Goal: Task Accomplishment & Management: Manage account settings

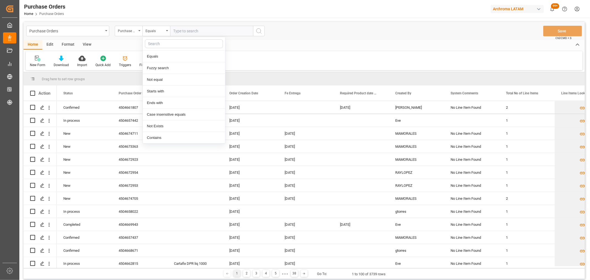
click at [158, 67] on div "Fuzzy search" at bounding box center [184, 68] width 82 height 12
click at [198, 27] on input "text" at bounding box center [211, 31] width 83 height 11
paste input "4504672436"
type input "4504672436"
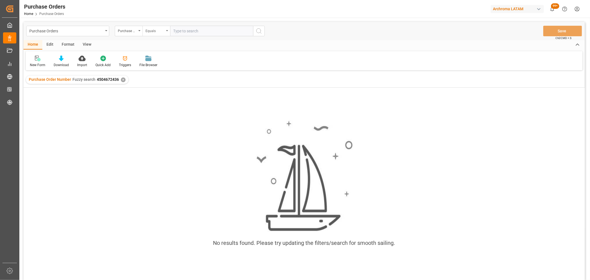
click at [157, 30] on div "Equals" at bounding box center [154, 30] width 19 height 6
click at [163, 66] on div "Fuzzy search" at bounding box center [184, 68] width 82 height 12
click at [181, 31] on input "text" at bounding box center [211, 31] width 83 height 11
paste input "4504672075"
type input "4504672075"
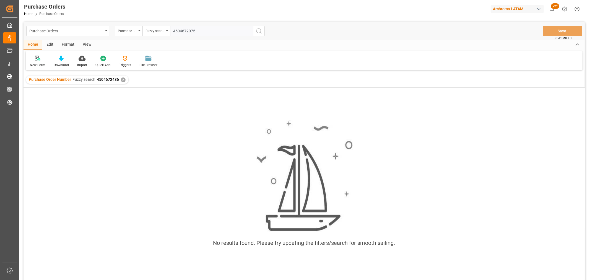
click at [173, 30] on input "4504672075" at bounding box center [211, 31] width 83 height 11
click at [206, 31] on input "4504672075" at bounding box center [211, 31] width 83 height 11
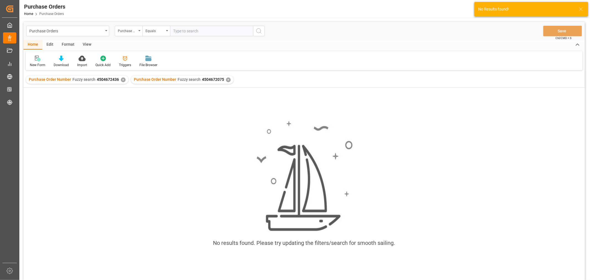
click at [121, 80] on div "✕" at bounding box center [123, 79] width 5 height 5
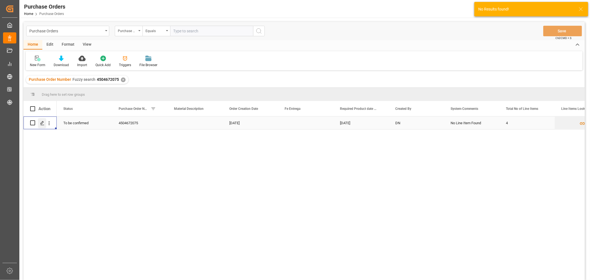
click at [41, 122] on icon "Press SPACE to select this row." at bounding box center [42, 123] width 4 height 4
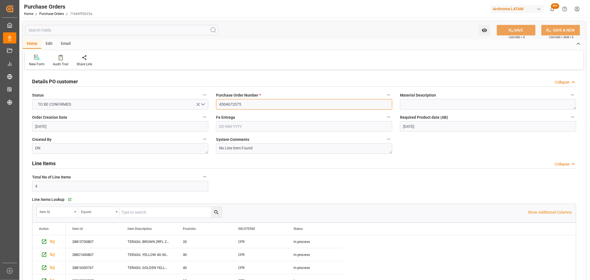
click at [248, 106] on input "4504672075" at bounding box center [304, 104] width 176 height 11
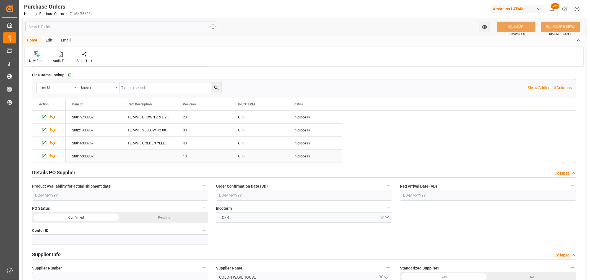
scroll to position [154, 0]
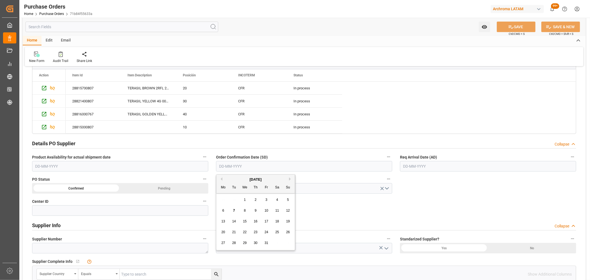
click at [249, 167] on input "text" at bounding box center [304, 166] width 176 height 11
click at [230, 193] on div "Mo Tu We Th Fr Sa Su" at bounding box center [255, 187] width 79 height 11
click at [258, 211] on div "9" at bounding box center [255, 210] width 7 height 7
type input "[DATE]"
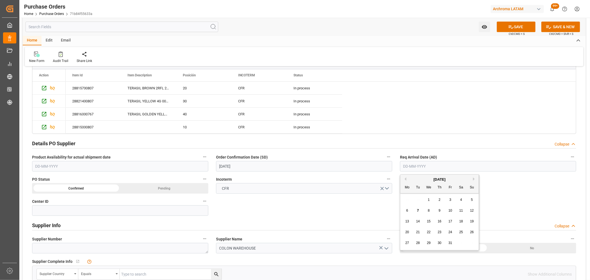
click at [444, 168] on input "text" at bounding box center [488, 166] width 176 height 11
click at [414, 196] on div "29 30 1 2 3 4 5" at bounding box center [440, 199] width 76 height 11
click at [461, 209] on span "11" at bounding box center [461, 211] width 4 height 4
type input "[DATE]"
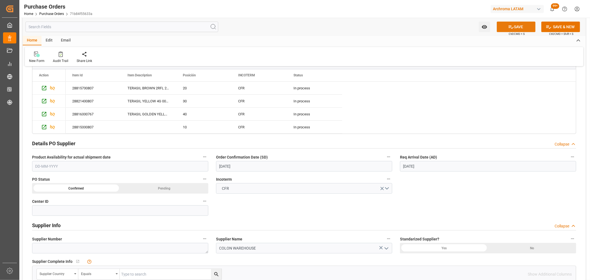
click at [519, 30] on button "SAVE" at bounding box center [516, 27] width 39 height 11
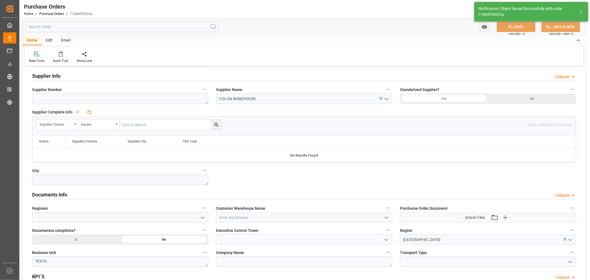
scroll to position [307, 0]
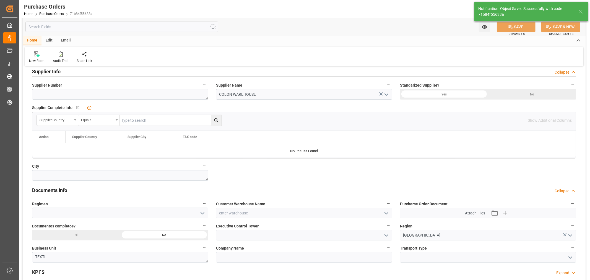
click at [386, 213] on icon "open menu" at bounding box center [386, 213] width 7 height 7
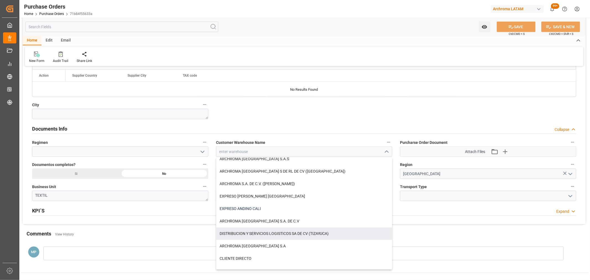
scroll to position [57, 0]
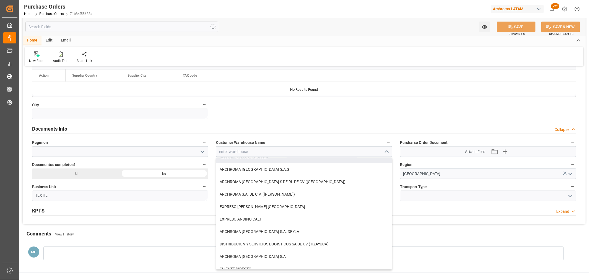
click at [259, 163] on div "RESGUARDO PATIO JACSER" at bounding box center [304, 157] width 176 height 12
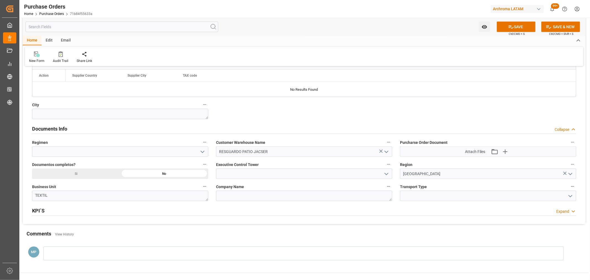
click at [387, 152] on polyline "open menu" at bounding box center [386, 152] width 3 height 2
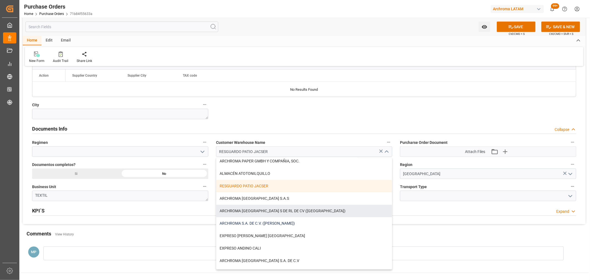
scroll to position [61, 0]
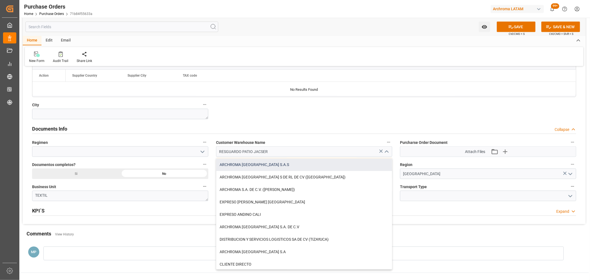
click at [271, 166] on div "ARCHROMA [GEOGRAPHIC_DATA] S.A.S" at bounding box center [304, 164] width 176 height 12
type input "ARCHROMA [GEOGRAPHIC_DATA] S.A.S"
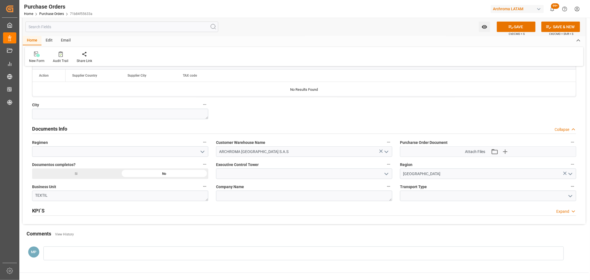
click at [205, 152] on icon "open menu" at bounding box center [202, 152] width 7 height 7
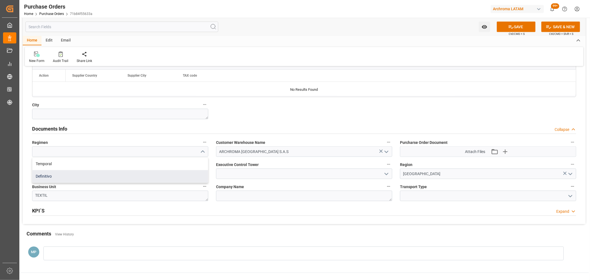
click at [115, 175] on div "Definitivo" at bounding box center [120, 176] width 176 height 12
type input "Definitivo"
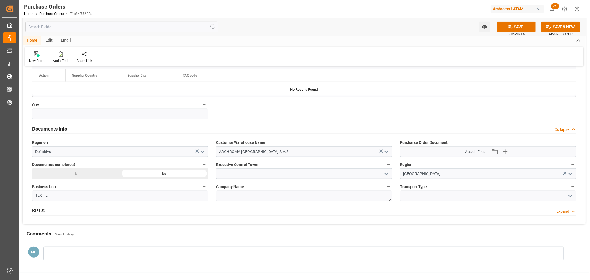
click at [573, 196] on icon "open menu" at bounding box center [570, 196] width 7 height 7
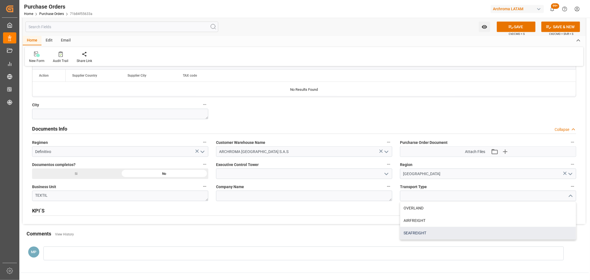
click at [416, 230] on div "SEAFREIGHT" at bounding box center [488, 233] width 176 height 12
type input "SEAFREIGHT"
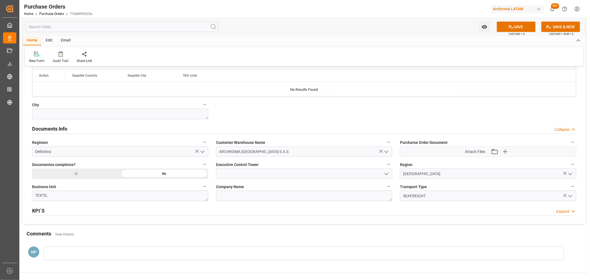
click at [388, 175] on icon "open menu" at bounding box center [386, 174] width 7 height 7
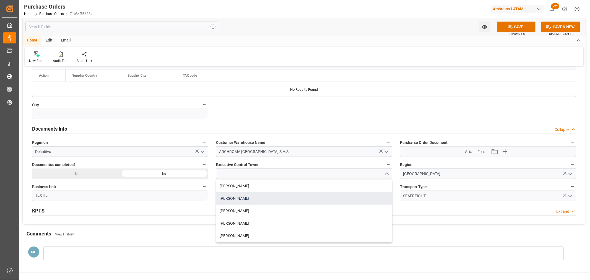
click at [256, 197] on div "[PERSON_NAME]" at bounding box center [304, 198] width 176 height 12
type input "[PERSON_NAME]"
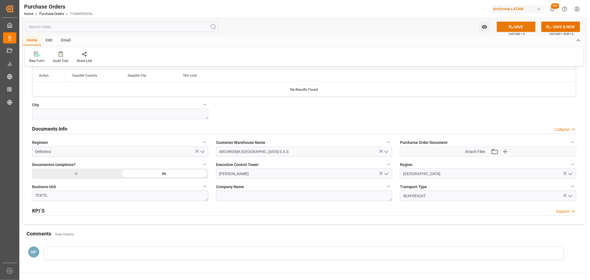
click at [523, 22] on button "SAVE" at bounding box center [516, 27] width 39 height 11
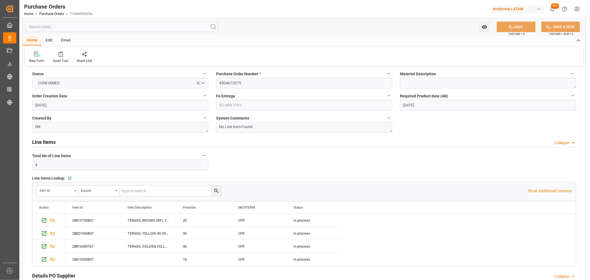
scroll to position [0, 0]
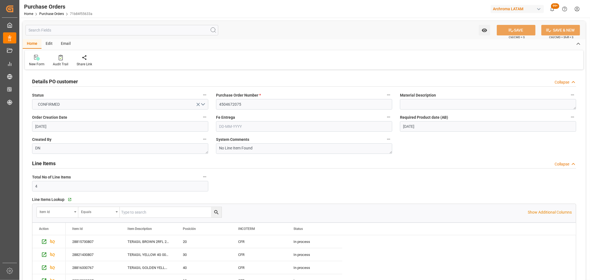
click at [70, 45] on div "Email" at bounding box center [66, 43] width 18 height 9
click at [30, 66] on div "Send Email" at bounding box center [37, 64] width 17 height 5
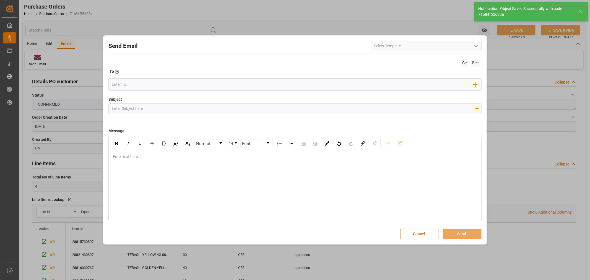
drag, startPoint x: 120, startPoint y: 110, endPoint x: 116, endPoint y: 107, distance: 4.4
click at [119, 109] on input "Subject" at bounding box center [293, 109] width 369 height 10
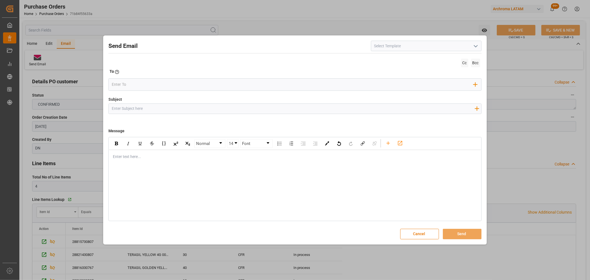
paste input "4504672436 60,100,140,150,4504672075 10,20,30,40,4504672068 10,20,30,40,50,60,4…"
drag, startPoint x: 350, startPoint y: 107, endPoint x: 323, endPoint y: 108, distance: 27.7
click at [323, 108] on input "4504672436 60,100,140,150,4504672075 10,20,30,40,4504672068 10,20,30,40,50,60,4…" at bounding box center [293, 109] width 369 height 10
click at [348, 109] on input "4504672436 60,100,140,150,4504672075 10,20,30,40,4504672068 10,20,30,40,50,60,4…" at bounding box center [293, 109] width 369 height 10
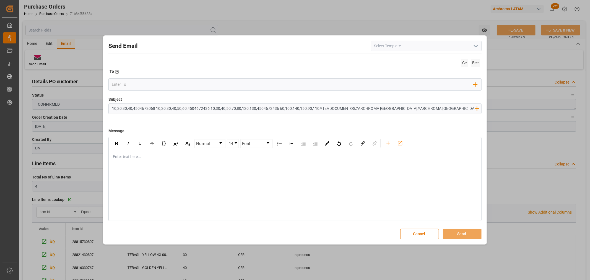
drag, startPoint x: 349, startPoint y: 108, endPoint x: 325, endPoint y: 108, distance: 23.8
click at [325, 108] on input "4504672436 60,100,140,150,4504672075 10,20,30,40,4504672068 10,20,30,40,50,60,4…" at bounding box center [293, 109] width 369 height 10
type input "4504672436 60,100,140,150,4504672075 10,20,30,40,4504672068 10,20,30,40,50,60,4…"
click at [162, 159] on div "rdw-editor" at bounding box center [295, 157] width 364 height 6
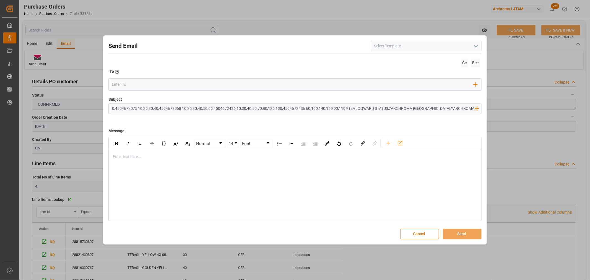
scroll to position [0, 0]
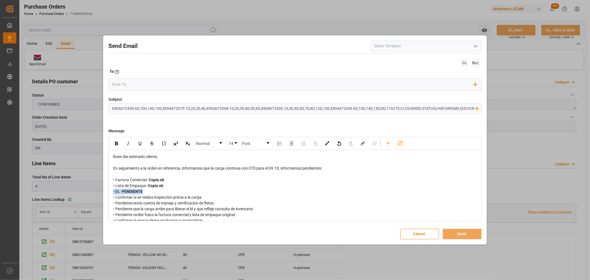
drag, startPoint x: 149, startPoint y: 192, endPoint x: 106, endPoint y: 190, distance: 43.8
click at [106, 190] on div "Send Email Cc Bcc To Enter the TO Email address Add Field to To Subject 4504672…" at bounding box center [295, 140] width 381 height 206
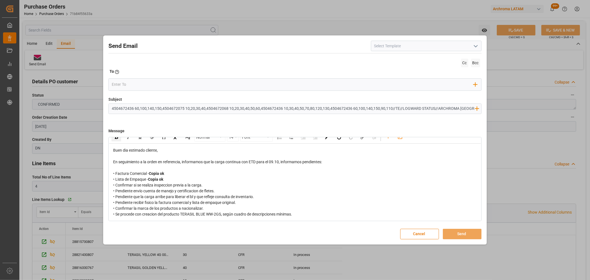
scroll to position [7, 0]
click at [310, 214] on div "• Se procede con creacion del producto TERASIL BLUE WW-2GS, según cuadro de des…" at bounding box center [295, 214] width 364 height 6
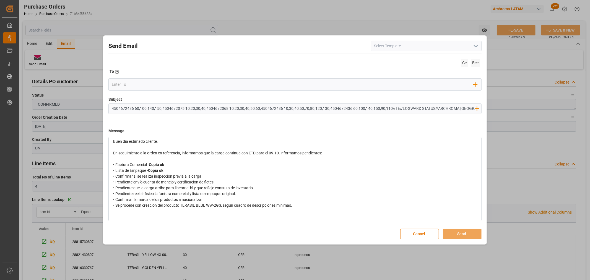
scroll to position [19, 0]
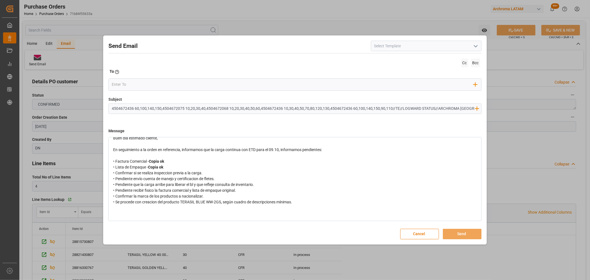
click at [133, 213] on div "rdw-editor" at bounding box center [295, 214] width 364 height 6
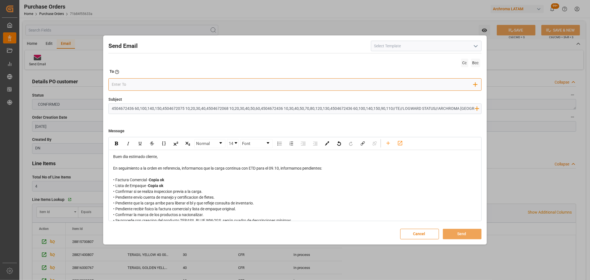
click at [139, 85] on input "email" at bounding box center [293, 84] width 362 height 8
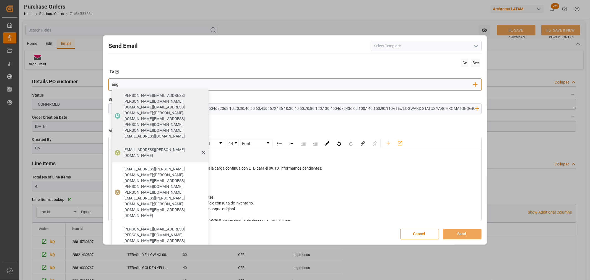
type input "ang"
click at [124, 145] on div "[EMAIL_ADDRESS][PERSON_NAME][DOMAIN_NAME]" at bounding box center [163, 152] width 85 height 15
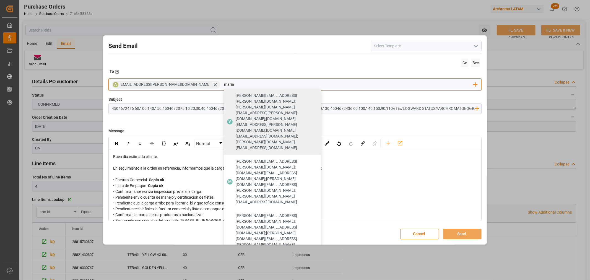
type input "maria"
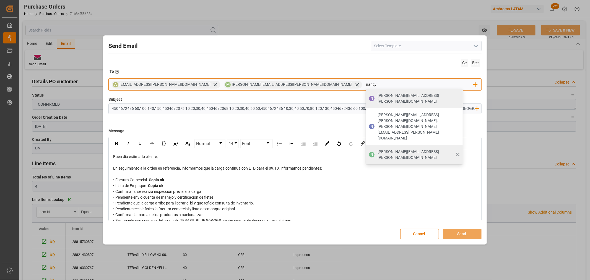
type input "nancy"
click at [378, 149] on span "[PERSON_NAME][EMAIL_ADDRESS][PERSON_NAME][DOMAIN_NAME]" at bounding box center [418, 155] width 81 height 12
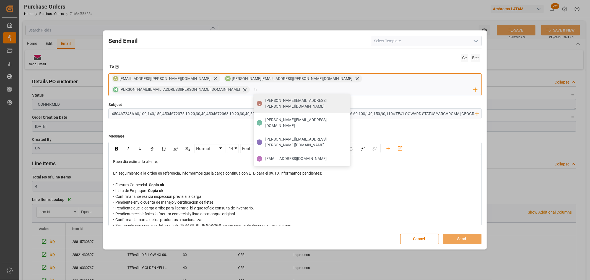
type input "l"
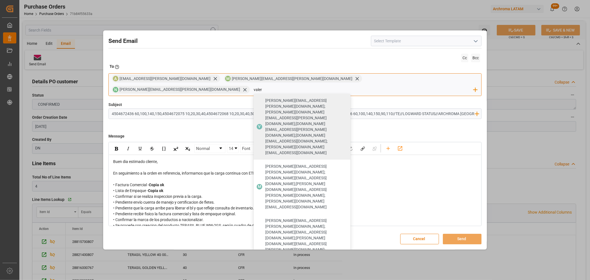
type input "valer"
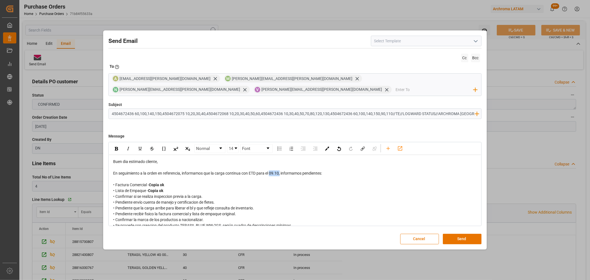
drag, startPoint x: 281, startPoint y: 168, endPoint x: 271, endPoint y: 168, distance: 9.4
click at [271, 171] on span "En seguimiento a la orden en referencia, informamos que la carga continua con E…" at bounding box center [217, 173] width 209 height 4
click at [115, 147] on img "rdw-inline-control" at bounding box center [116, 149] width 3 height 4
click at [234, 188] on div "• Lista de Empaque - Copia ok" at bounding box center [295, 191] width 364 height 6
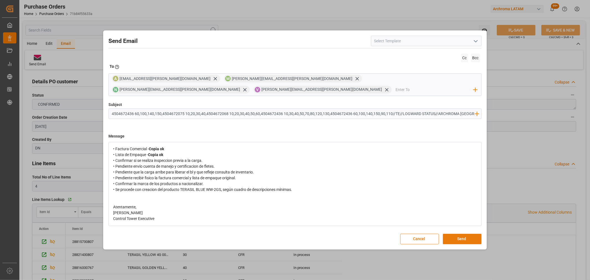
click at [472, 234] on button "Send" at bounding box center [462, 239] width 39 height 11
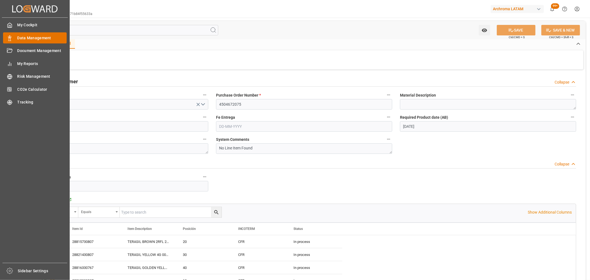
click at [15, 33] on div "Data Management Data Management" at bounding box center [35, 37] width 64 height 11
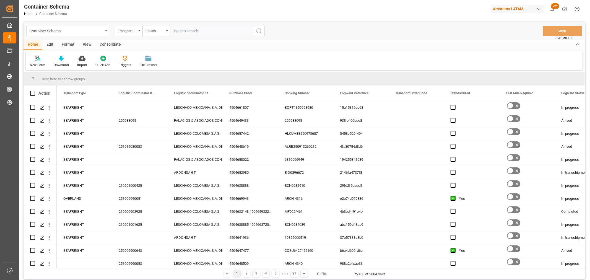
click at [79, 32] on div "Container Schema" at bounding box center [66, 30] width 74 height 7
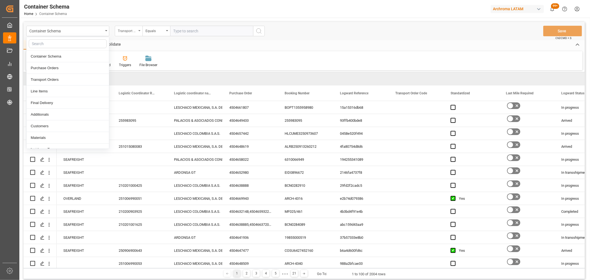
click at [138, 29] on div "Transport Type" at bounding box center [129, 31] width 28 height 11
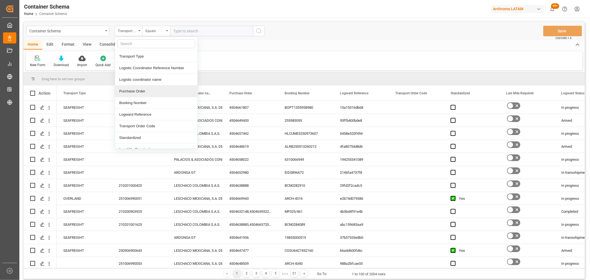
click at [137, 89] on div "Purchase Order" at bounding box center [156, 91] width 82 height 12
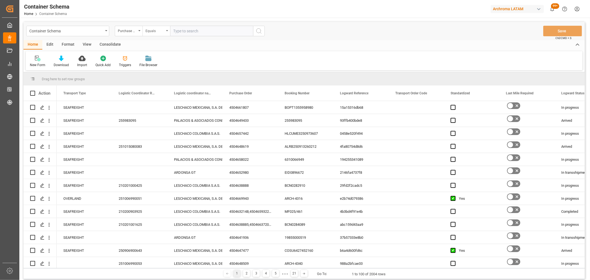
click at [145, 32] on div "Equals" at bounding box center [156, 31] width 28 height 11
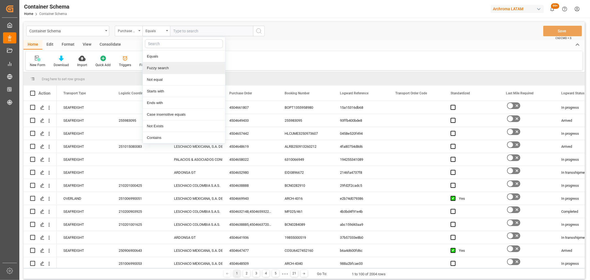
drag, startPoint x: 174, startPoint y: 69, endPoint x: 182, endPoint y: 54, distance: 17.4
click at [175, 68] on div "Fuzzy search" at bounding box center [184, 68] width 82 height 12
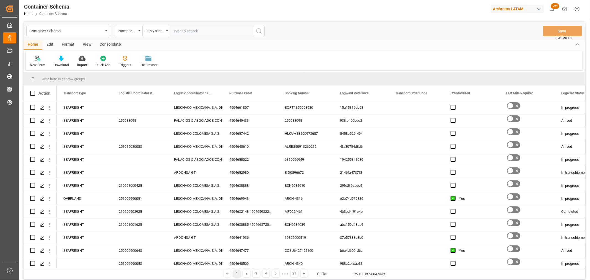
click at [198, 29] on input "text" at bounding box center [211, 31] width 83 height 11
paste input "4504650963"
type input "4504650963"
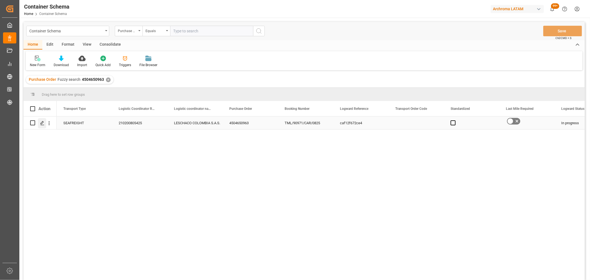
click at [42, 123] on icon "Press SPACE to select this row." at bounding box center [42, 123] width 4 height 4
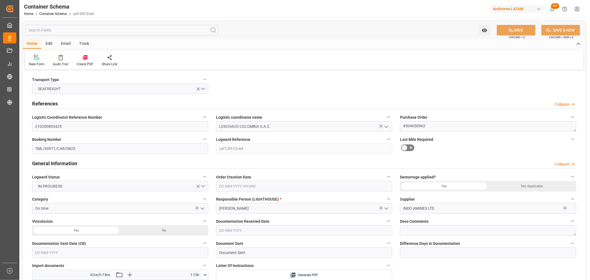
type input "1"
type input "3"
type input "3000"
type input "3166.5"
type input "Hyundai"
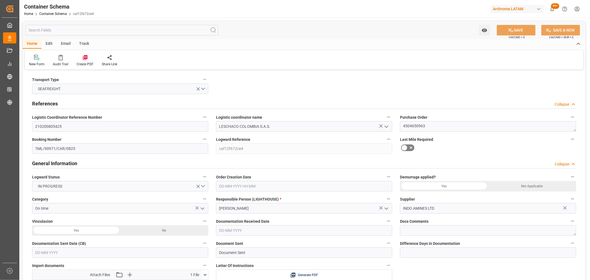
type input "Hyundai Merchant Marine [DOMAIN_NAME]."
type input "INNSA"
type input "COCTG"
type input "9685358"
type input "0"
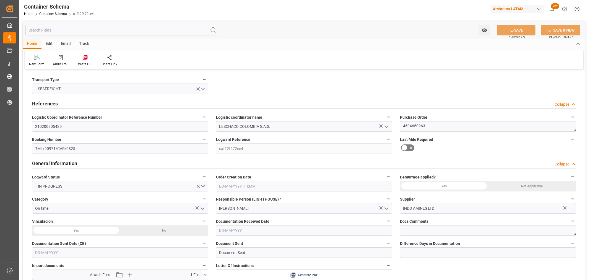
type input "0"
type input "[DATE] 15:00"
type input "[DATE]"
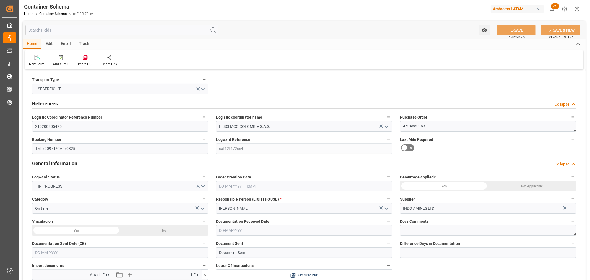
type input "[DATE] 09:35"
type input "[DATE] 19:45"
type input "[DATE]"
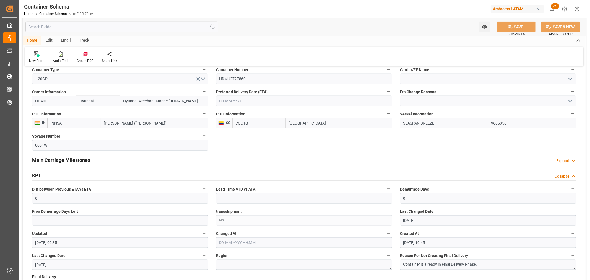
scroll to position [491, 0]
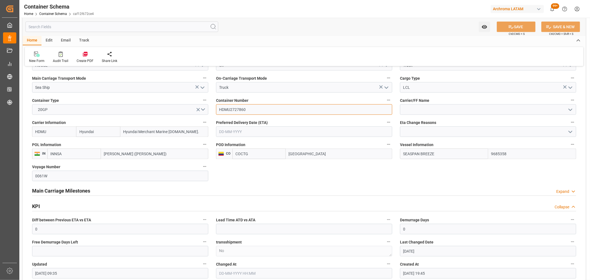
drag, startPoint x: 248, startPoint y: 111, endPoint x: 219, endPoint y: 110, distance: 29.6
click at [219, 110] on input "HDMU2727860" at bounding box center [304, 109] width 176 height 11
click at [46, 15] on link "Container Schema" at bounding box center [53, 14] width 28 height 4
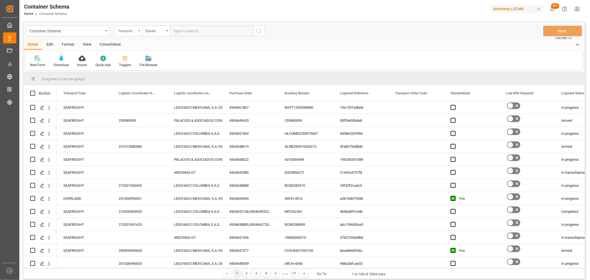
click at [124, 30] on div "Transport Type" at bounding box center [127, 30] width 19 height 6
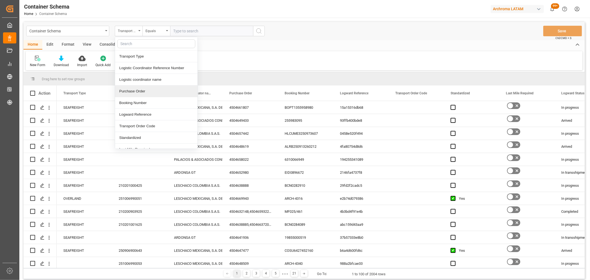
drag, startPoint x: 144, startPoint y: 92, endPoint x: 156, endPoint y: 46, distance: 47.4
click at [144, 91] on div "Purchase Order" at bounding box center [156, 91] width 82 height 12
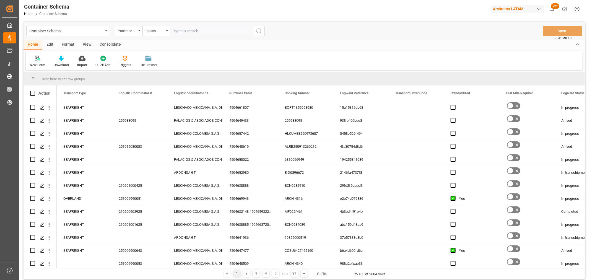
click at [156, 40] on div "Home Edit Format View Consolidate" at bounding box center [304, 44] width 561 height 9
click at [159, 32] on div "Equals" at bounding box center [154, 30] width 19 height 6
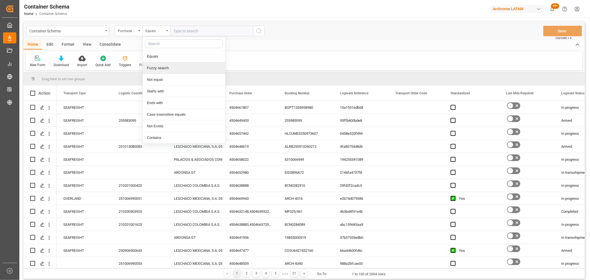
click at [178, 68] on div "Fuzzy search" at bounding box center [184, 68] width 82 height 12
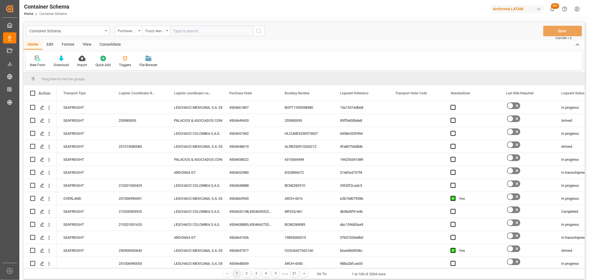
click at [199, 30] on input "text" at bounding box center [211, 31] width 83 height 11
paste input "4504667194"
type input "4504667194"
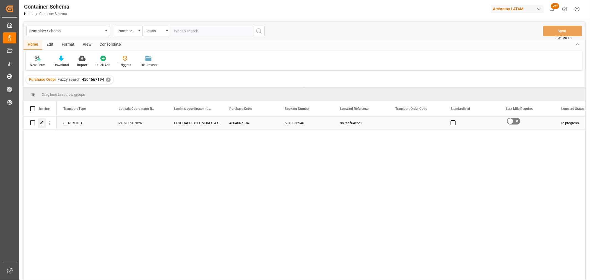
click at [44, 122] on icon "Press SPACE to select this row." at bounding box center [42, 123] width 4 height 4
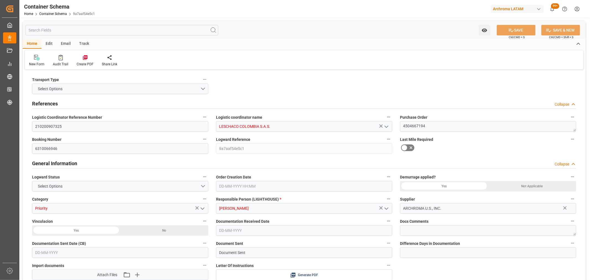
type input "1"
type input "25"
type input "26.55"
type input "ZIM"
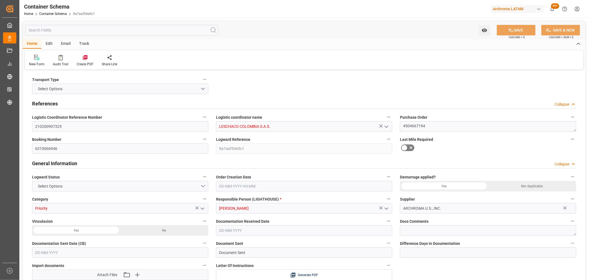
type input "ZIM Integrated Shipping Services Ltd."
type input "USATL"
type input "COCTG"
type input "9416977"
type input "1"
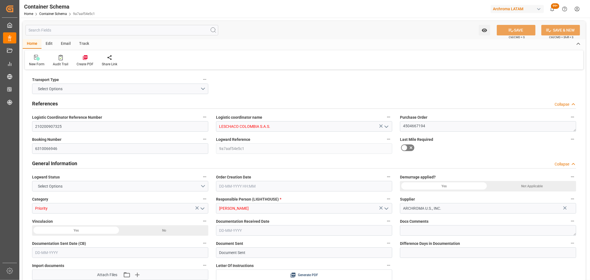
type input "0"
type input "[DATE] 11:30"
type input "[DATE]"
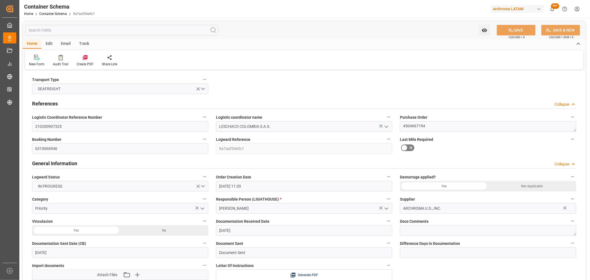
type input "[DATE]"
type input "[DATE] 09:47"
type input "[DATE] 16:44"
type input "[DATE]"
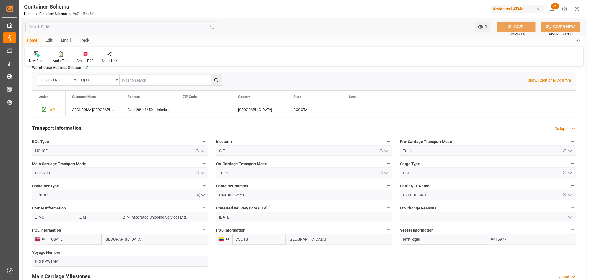
scroll to position [461, 0]
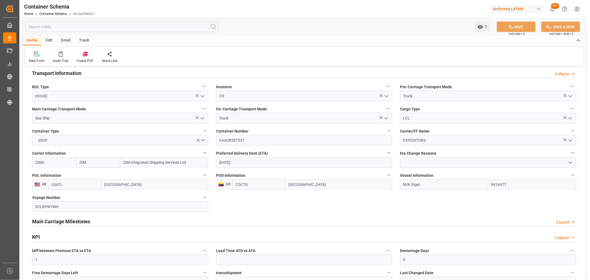
click at [253, 162] on input "[DATE]" at bounding box center [304, 162] width 176 height 11
click at [267, 209] on div "10" at bounding box center [266, 207] width 7 height 7
type input "[DATE]"
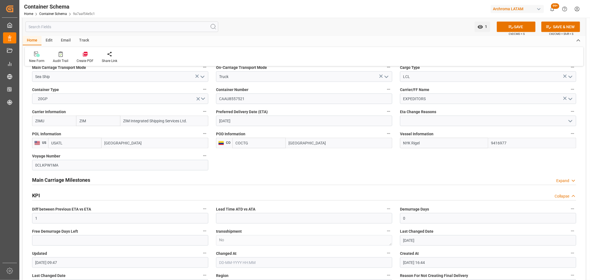
scroll to position [491, 0]
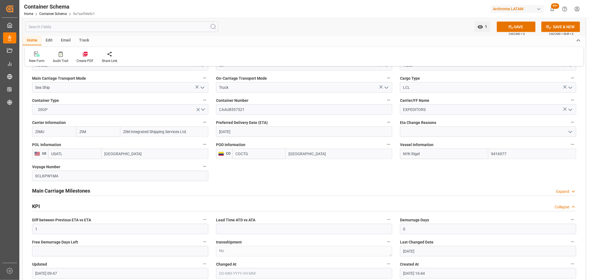
click at [573, 130] on icon "open menu" at bounding box center [570, 132] width 7 height 7
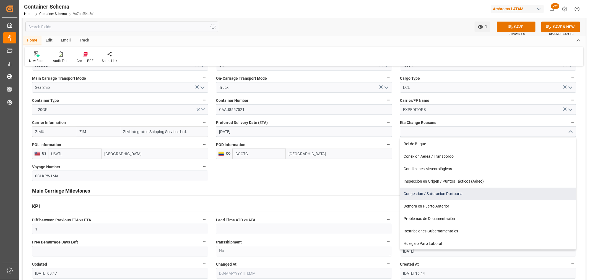
click at [475, 190] on div "Congestión / Saturación Portuaria" at bounding box center [488, 194] width 176 height 12
type input "Congestión / Saturación Portuaria"
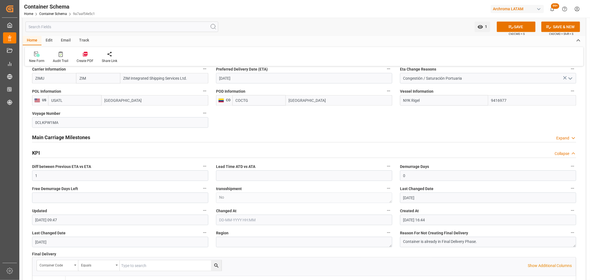
scroll to position [522, 0]
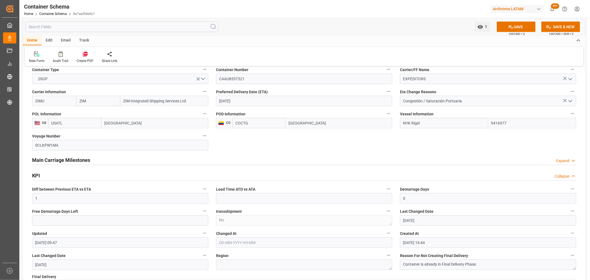
click at [99, 161] on div "Main Carriage Milestones Expand" at bounding box center [304, 159] width 544 height 11
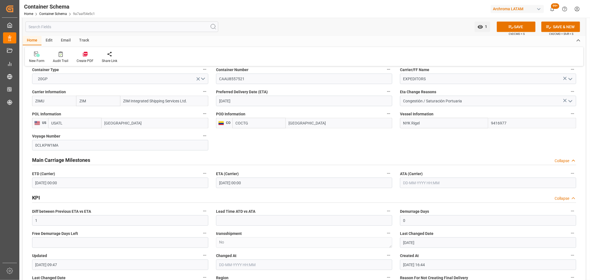
click at [323, 183] on input "[DATE] 00:00" at bounding box center [304, 183] width 176 height 11
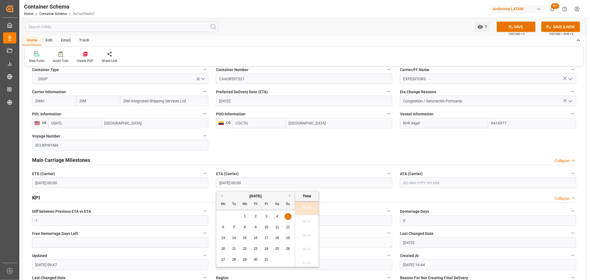
click at [269, 228] on div "10" at bounding box center [266, 227] width 7 height 7
type input "[DATE] 00:00"
click at [530, 28] on button "SAVE" at bounding box center [516, 27] width 39 height 11
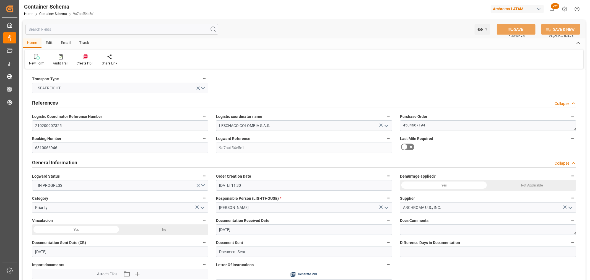
scroll to position [0, 0]
click at [78, 41] on div "Track" at bounding box center [84, 43] width 18 height 9
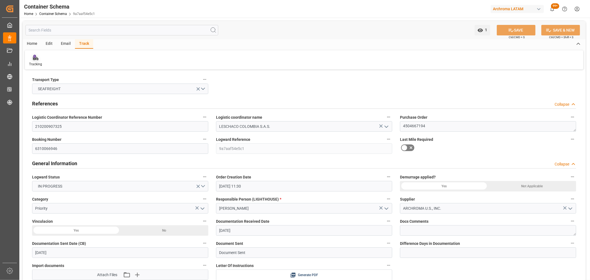
click at [40, 59] on div at bounding box center [35, 57] width 13 height 6
type input "1"
type input "25"
type input "26.55"
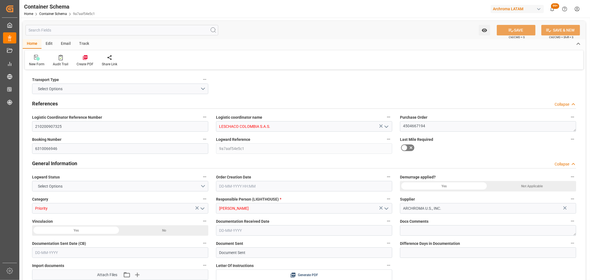
type input "ZIM"
type input "ZIM Integrated Shipping Services Ltd."
type input "USATL"
type input "COCTG"
type input "9416977"
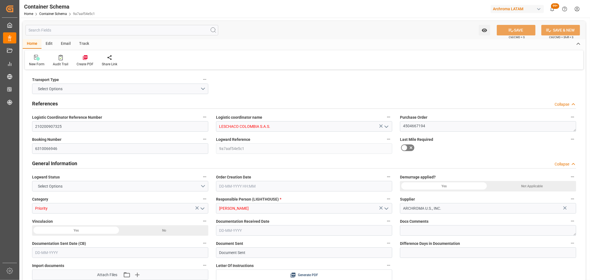
type input "5"
type input "0"
type input "[DATE] 11:30"
type input "[DATE]"
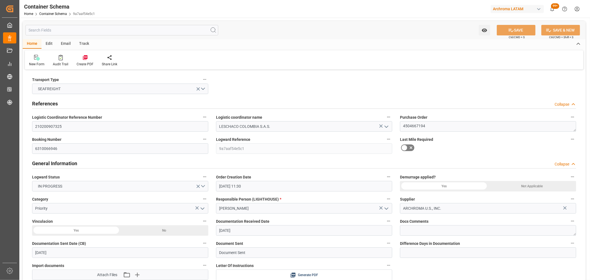
type input "[DATE]"
type input "[DATE] 21:20"
type input "[DATE] 16:44"
type input "[DATE]"
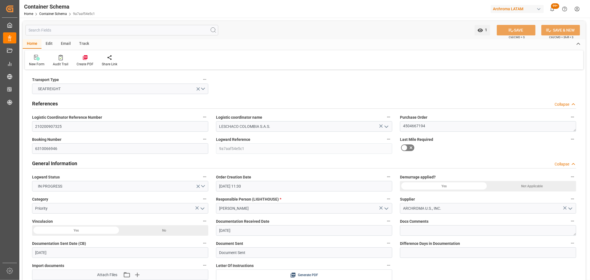
click at [64, 42] on div "Email" at bounding box center [66, 43] width 18 height 9
click at [45, 58] on div at bounding box center [37, 57] width 17 height 6
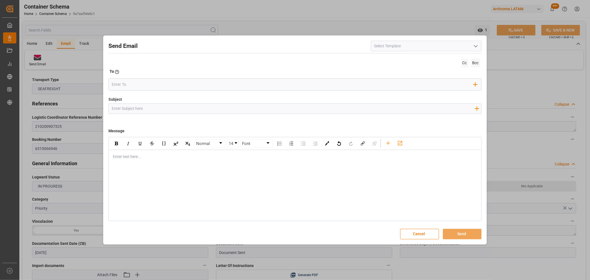
drag, startPoint x: 163, startPoint y: 108, endPoint x: 156, endPoint y: 106, distance: 7.3
click at [163, 108] on input "Subject" at bounding box center [293, 109] width 369 height 10
click at [118, 157] on div "rdw-editor" at bounding box center [295, 157] width 364 height 6
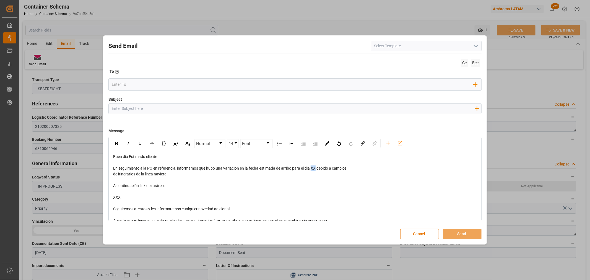
drag, startPoint x: 316, startPoint y: 167, endPoint x: 313, endPoint y: 168, distance: 3.5
click at [313, 168] on span "En seguimiento a la PO en referencia, informamos que hubo una variación en la f…" at bounding box center [229, 168] width 233 height 4
drag, startPoint x: 355, startPoint y: 168, endPoint x: 340, endPoint y: 168, distance: 14.4
click at [340, 168] on div "En seguimiento a la PO en referencia, informamos que hubo una variación en la f…" at bounding box center [295, 168] width 364 height 6
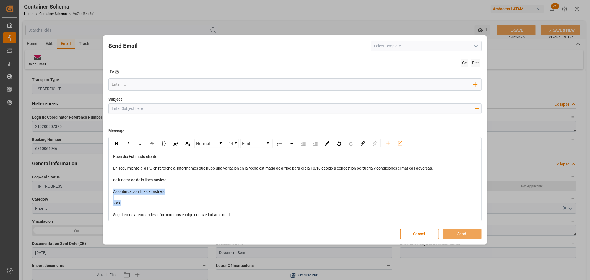
drag, startPoint x: 126, startPoint y: 200, endPoint x: 111, endPoint y: 190, distance: 18.1
click at [111, 190] on div "Buen dia Estimado cliente En seguimiento a la PO en referencia, informamos que …" at bounding box center [295, 215] width 372 height 130
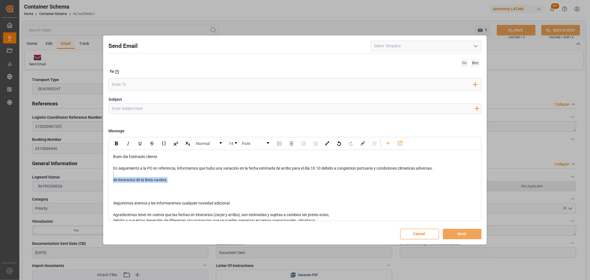
drag, startPoint x: 179, startPoint y: 179, endPoint x: 108, endPoint y: 176, distance: 70.9
click at [108, 176] on div "Send Email Cc Bcc To Enter the TO Email address Add Field to To Subject Add fie…" at bounding box center [295, 140] width 381 height 206
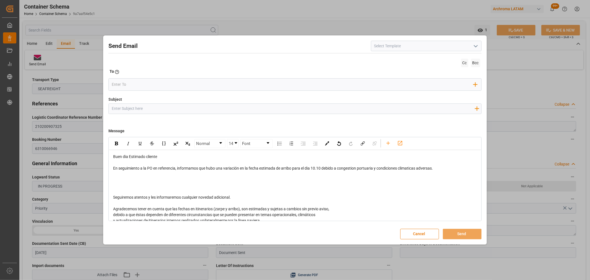
click at [124, 183] on div "rdw-editor" at bounding box center [295, 186] width 364 height 6
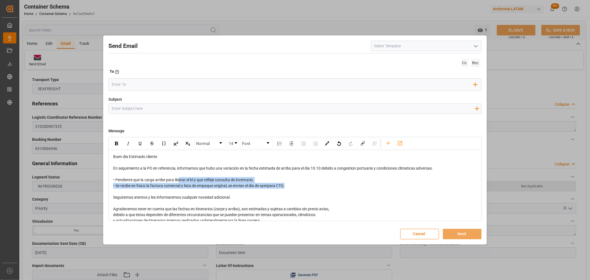
drag, startPoint x: 297, startPoint y: 187, endPoint x: 189, endPoint y: 184, distance: 108.2
click at [186, 183] on div "• Pendiente que la carga arribe para liberar el bl y que refleje consulta de in…" at bounding box center [295, 183] width 364 height 12
click at [278, 190] on div "rdw-editor" at bounding box center [295, 192] width 364 height 6
click at [271, 186] on span "• Pendiente que la carga arribe para liberar el bl y que refleje consulta de in…" at bounding box center [198, 183] width 171 height 10
drag, startPoint x: 292, startPoint y: 186, endPoint x: 122, endPoint y: 172, distance: 170.7
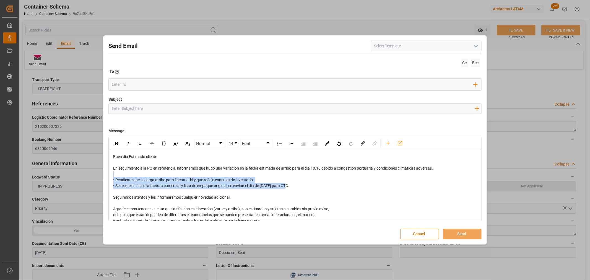
click at [122, 172] on div "Buen dia Estimado cliente En seguimiento a la PO en referencia, informamos que …" at bounding box center [295, 206] width 364 height 105
click at [116, 143] on img "rdw-inline-control" at bounding box center [116, 144] width 3 height 4
click at [286, 197] on div "Seguiremos atentos y les informaremos cualquier novedad adicional." at bounding box center [295, 197] width 364 height 6
drag, startPoint x: 323, startPoint y: 169, endPoint x: 313, endPoint y: 168, distance: 9.2
click at [313, 168] on span "En seguimiento a la PO en referencia, informamos que hubo una variación en la f…" at bounding box center [273, 168] width 320 height 4
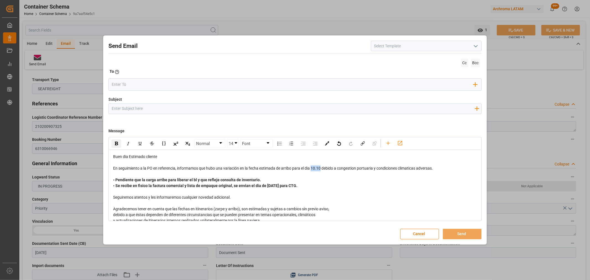
click at [117, 143] on img "rdw-inline-control" at bounding box center [116, 144] width 3 height 4
click at [132, 110] on input "Subject" at bounding box center [293, 109] width 369 height 10
paste input "PO 4504667194// TE//VARIACION ETA//PRIORIDAD//ARCHROMA US,INC//ARCHROMA [GEOGRA…"
click at [316, 109] on input "PO 4504667194// TE//VARIACION ETA//PRIORIDAD//ARCHROMA US,INC//ARCHROMA [GEOGRA…" at bounding box center [293, 109] width 369 height 10
type input "PO 4504667194// TE//VARIACION ETA//PRIORIDAD//ARCHROMA US,INC//ARCHROMA [GEOGRA…"
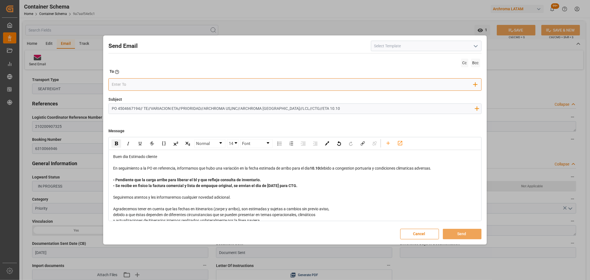
click at [171, 81] on input "email" at bounding box center [293, 84] width 362 height 8
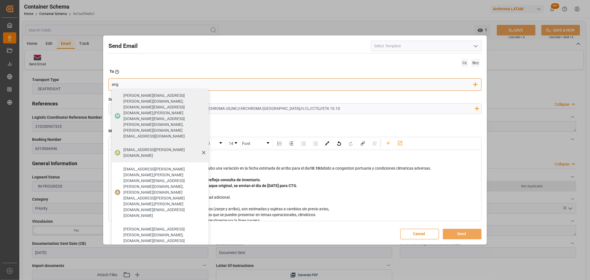
type input "ang"
click at [128, 147] on span "[EMAIL_ADDRESS][PERSON_NAME][DOMAIN_NAME]" at bounding box center [163, 153] width 81 height 12
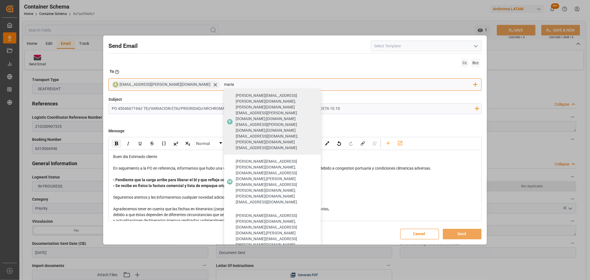
type input "maria"
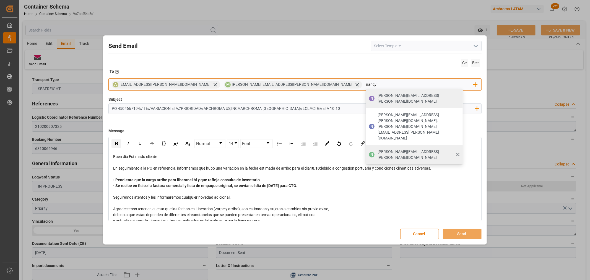
type input "nancy"
click at [378, 149] on span "[PERSON_NAME][EMAIL_ADDRESS][PERSON_NAME][DOMAIN_NAME]" at bounding box center [418, 155] width 81 height 12
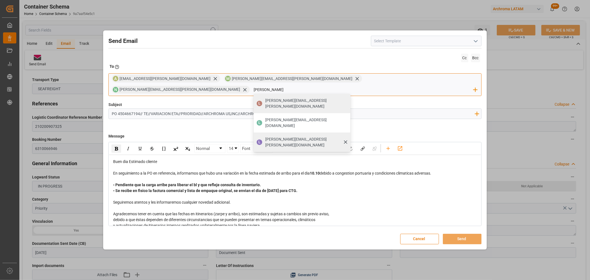
type input "[PERSON_NAME]"
click at [349, 134] on div "[PERSON_NAME][EMAIL_ADDRESS][PERSON_NAME][DOMAIN_NAME]" at bounding box center [305, 141] width 85 height 15
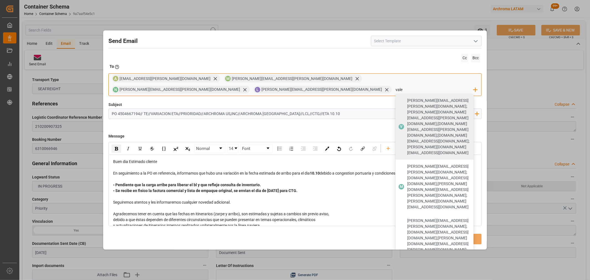
type input "vale"
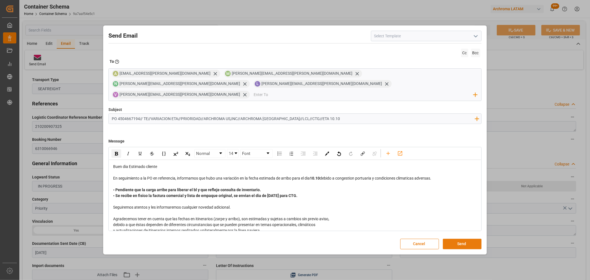
click at [463, 241] on button "Send" at bounding box center [462, 244] width 39 height 11
